Goal: Entertainment & Leisure: Consume media (video, audio)

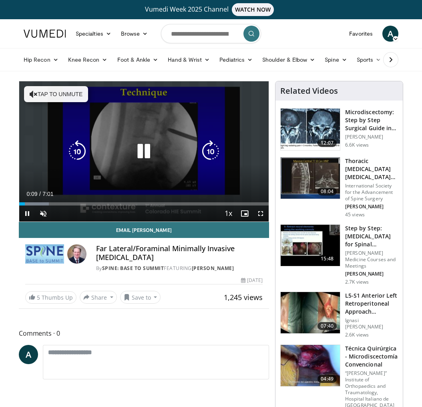
click at [60, 93] on button "Tap to unmute" at bounding box center [56, 94] width 64 height 16
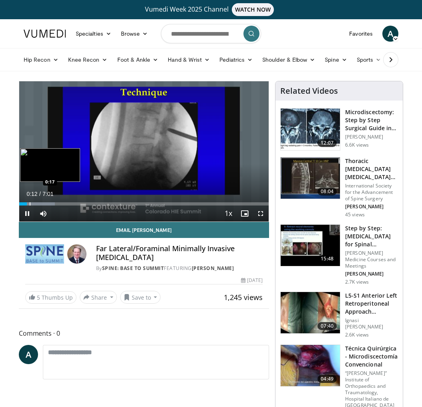
click at [30, 204] on div "Progress Bar" at bounding box center [30, 203] width 1 height 3
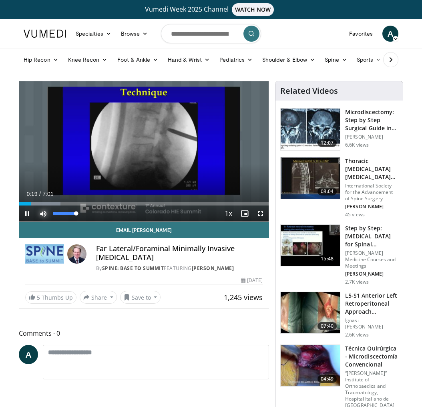
click at [45, 212] on span "Video Player" at bounding box center [43, 213] width 16 height 16
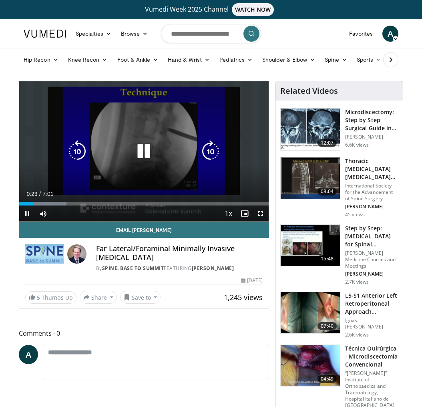
click at [146, 147] on icon "Video Player" at bounding box center [144, 151] width 22 height 22
click at [141, 149] on icon "Video Player" at bounding box center [144, 151] width 22 height 22
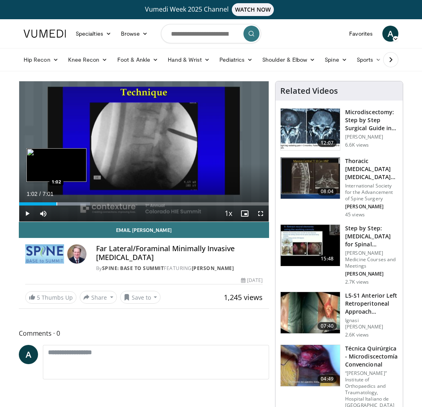
click at [56, 205] on div "Progress Bar" at bounding box center [56, 203] width 1 height 3
click at [68, 204] on div "Progress Bar" at bounding box center [68, 203] width 1 height 3
click at [74, 204] on div "Progress Bar" at bounding box center [74, 203] width 1 height 3
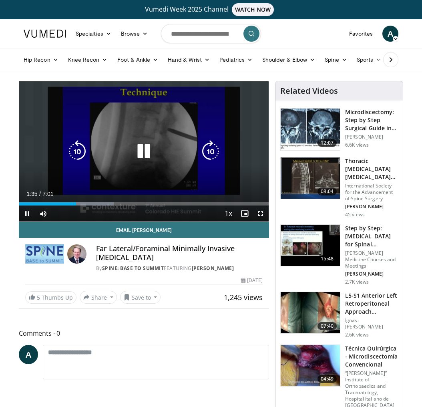
click at [85, 205] on div "Current Time 1:35 / Duration 7:01 Pause Skip Backward Skip Forward Mute 0% Load…" at bounding box center [143, 213] width 249 height 16
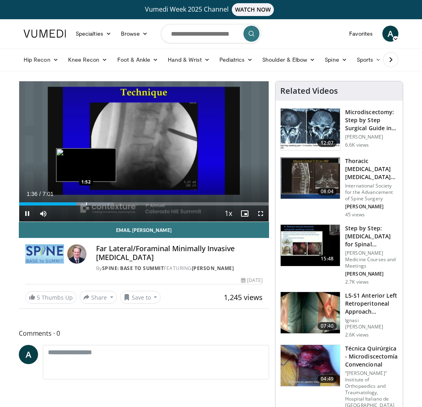
click at [86, 205] on div "Progress Bar" at bounding box center [86, 203] width 1 height 3
click at [99, 204] on div "Progress Bar" at bounding box center [99, 203] width 1 height 3
